Goal: Task Accomplishment & Management: Complete application form

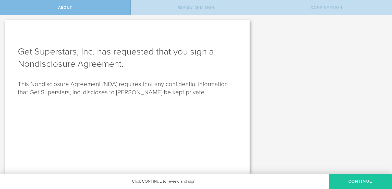
click at [350, 182] on button "Continue" at bounding box center [360, 181] width 63 height 15
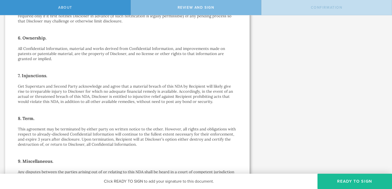
scroll to position [308, 0]
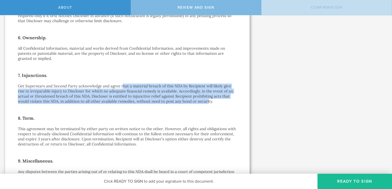
drag, startPoint x: 208, startPoint y: 102, endPoint x: 121, endPoint y: 84, distance: 87.9
click at [121, 84] on p "Get Superstars and Second Party acknowledge and agree that a material breach of…" at bounding box center [127, 94] width 219 height 20
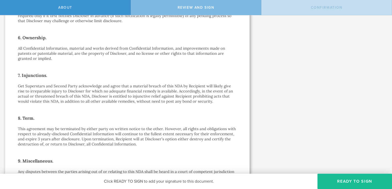
click at [120, 86] on p "Get Superstars and Second Party acknowledge and agree that a material breach of…" at bounding box center [127, 94] width 219 height 20
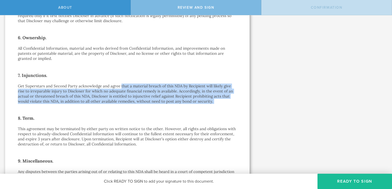
drag, startPoint x: 120, startPoint y: 86, endPoint x: 224, endPoint y: 103, distance: 105.3
click at [224, 103] on p "Get Superstars and Second Party acknowledge and agree that a material breach of…" at bounding box center [127, 94] width 219 height 20
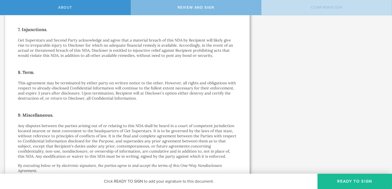
scroll to position [357, 0]
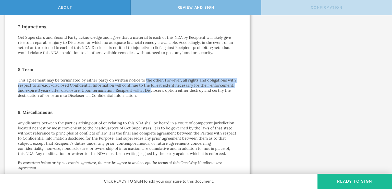
drag, startPoint x: 149, startPoint y: 89, endPoint x: 145, endPoint y: 78, distance: 11.6
click at [145, 78] on p "This agreement may be terminated by either party on written notice to the other…" at bounding box center [127, 88] width 219 height 20
drag, startPoint x: 145, startPoint y: 78, endPoint x: 163, endPoint y: 92, distance: 22.2
click at [163, 92] on p "This agreement may be terminated by either party on written notice to the other…" at bounding box center [127, 88] width 219 height 20
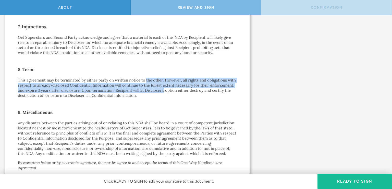
click at [163, 92] on p "This agreement may be terminated by either party on written notice to the other…" at bounding box center [127, 88] width 219 height 20
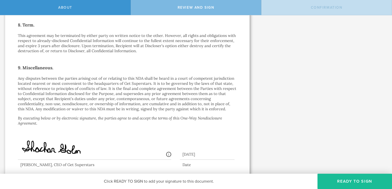
scroll to position [434, 0]
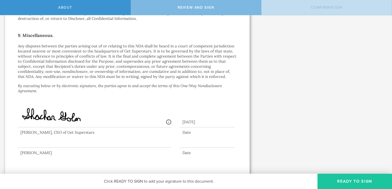
click at [349, 182] on button "Ready to Sign" at bounding box center [355, 181] width 75 height 15
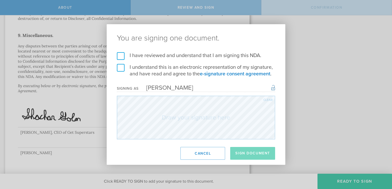
click at [119, 52] on h2 "You are signing one document." at bounding box center [196, 38] width 179 height 28
click at [118, 57] on label "I have reviewed and understand that I am signing this NDA." at bounding box center [196, 55] width 158 height 7
click at [0, 0] on input "I have reviewed and understand that I am signing this NDA." at bounding box center [0, 0] width 0 height 0
click at [120, 68] on label "I understand this is an electronic representation of my signature, and have rea…" at bounding box center [196, 70] width 158 height 13
click at [0, 0] on input "I understand this is an electronic representation of my signature, and have rea…" at bounding box center [0, 0] width 0 height 0
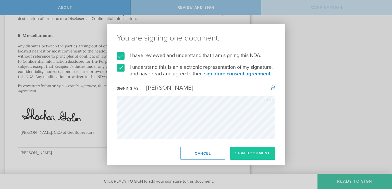
click at [248, 152] on button "Sign Document" at bounding box center [252, 153] width 45 height 13
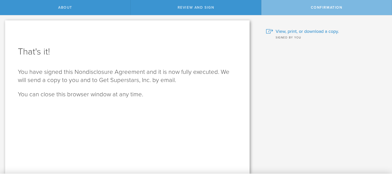
scroll to position [0, 0]
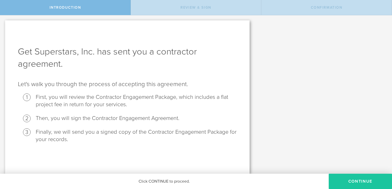
click at [363, 181] on button "Continue" at bounding box center [360, 181] width 63 height 15
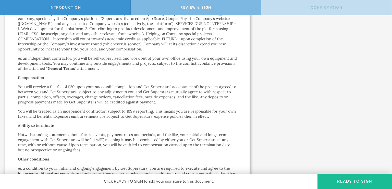
scroll to position [136, 0]
drag, startPoint x: 67, startPoint y: 88, endPoint x: 127, endPoint y: 86, distance: 59.8
click at [127, 86] on p "You will receive a flat fee of $20 upon your successful completion and Get Supe…" at bounding box center [127, 94] width 219 height 20
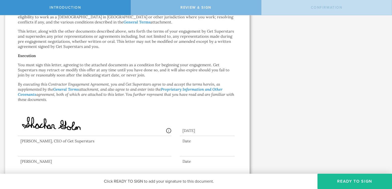
scroll to position [354, 0]
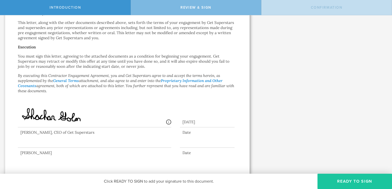
click at [343, 182] on button "Ready to Sign" at bounding box center [355, 181] width 75 height 15
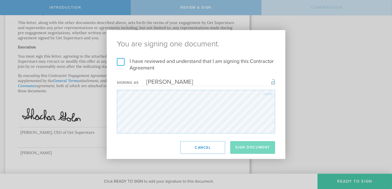
click at [121, 59] on label "I have reviewed and understand that I am signing this Contractor Agreement" at bounding box center [196, 64] width 158 height 13
click at [0, 0] on input "I have reviewed and understand that I am signing this Contractor Agreement" at bounding box center [0, 0] width 0 height 0
click at [253, 149] on button "Sign Document" at bounding box center [252, 147] width 45 height 13
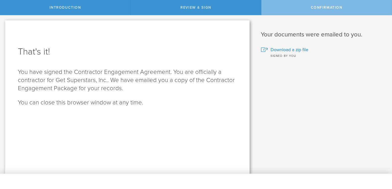
scroll to position [0, 0]
